Goal: Information Seeking & Learning: Understand process/instructions

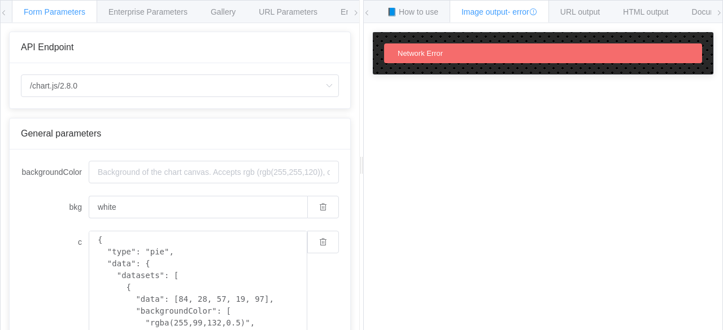
click at [6, 12] on icon at bounding box center [4, 13] width 7 height 7
click at [406, 14] on span "📘 How to use" at bounding box center [412, 11] width 51 height 9
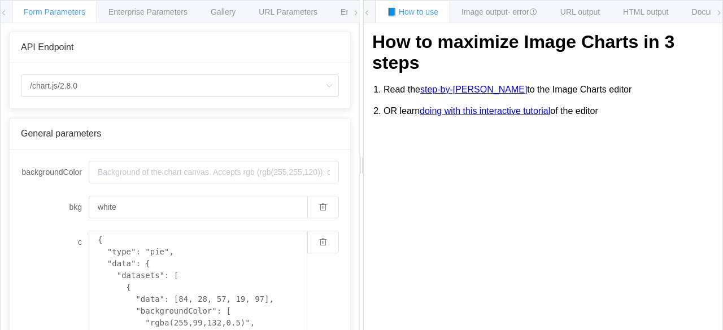
click at [364, 10] on icon at bounding box center [367, 13] width 7 height 7
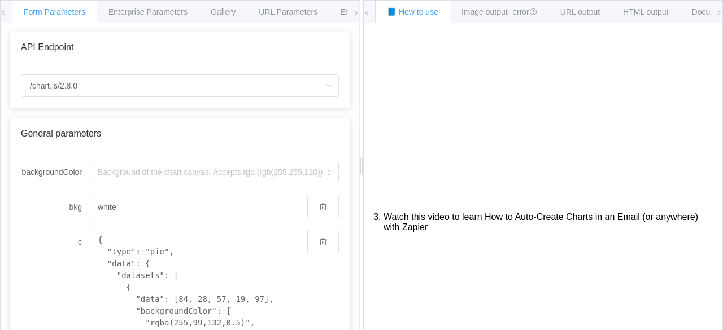
scroll to position [326, 0]
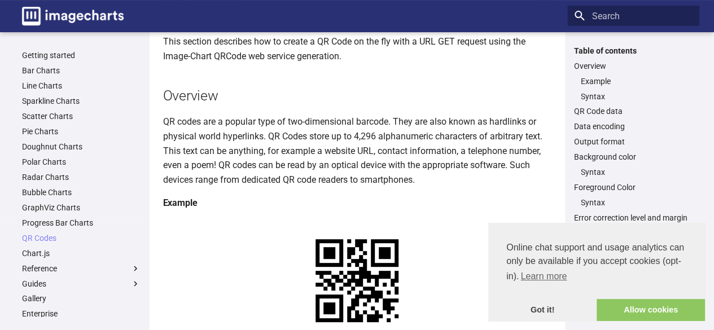
scroll to position [72, 0]
click at [551, 309] on link "Got it!" at bounding box center [542, 310] width 108 height 23
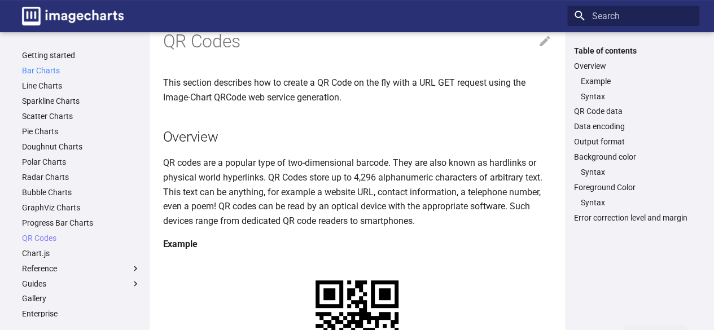
scroll to position [27, 0]
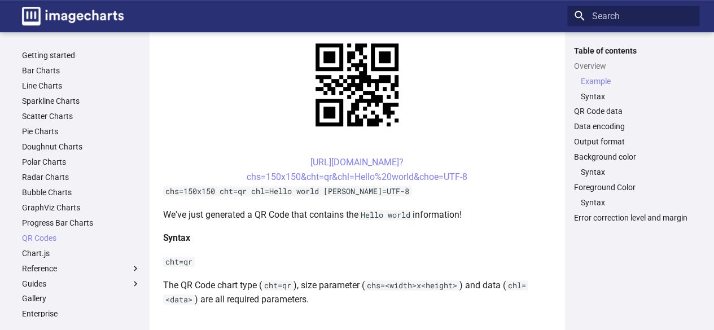
scroll to position [268, 0]
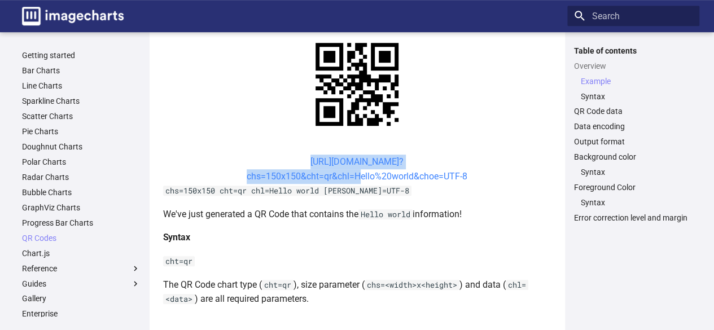
drag, startPoint x: 287, startPoint y: 158, endPoint x: 354, endPoint y: 178, distance: 70.2
click at [354, 178] on center "[URL][DOMAIN_NAME]? chs=150x150&cht=qr&chl=Hello%20world&choe=UTF-8" at bounding box center [357, 169] width 388 height 29
copy link "[URL][DOMAIN_NAME]? chs=150x150&cht=qr&chl="
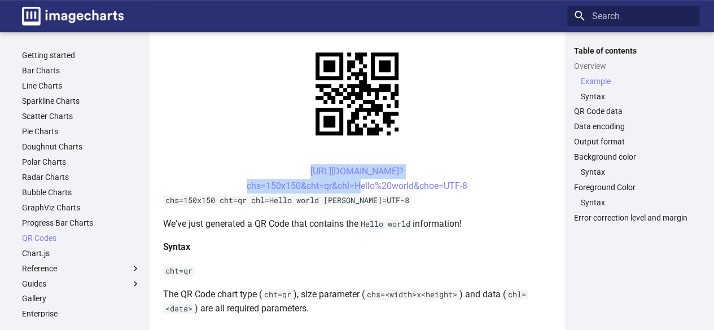
scroll to position [281, 0]
